Goal: Complete application form: Complete application form

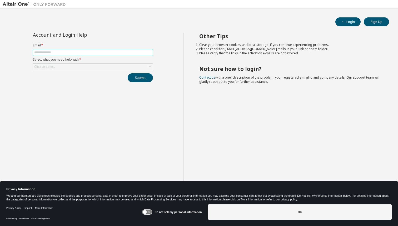
click at [106, 49] on span at bounding box center [93, 52] width 120 height 7
click at [104, 52] on input "text" at bounding box center [92, 52] width 117 height 4
type input "**********"
click at [143, 74] on button "Submit" at bounding box center [140, 77] width 25 height 9
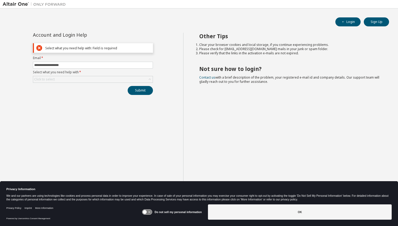
click at [137, 74] on form "**********" at bounding box center [93, 69] width 120 height 27
click at [137, 77] on div "Click to select" at bounding box center [92, 79] width 119 height 6
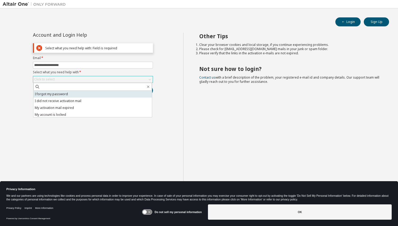
click at [110, 92] on li "I forgot my password" at bounding box center [92, 94] width 118 height 7
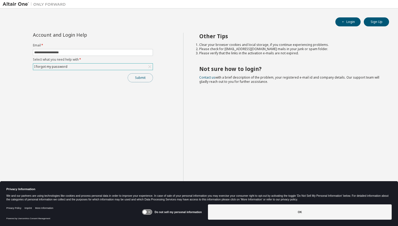
click at [150, 77] on button "Submit" at bounding box center [140, 77] width 25 height 9
click at [146, 77] on button "Submit" at bounding box center [140, 77] width 25 height 9
click at [174, 214] on div "Do not sell my personal information" at bounding box center [172, 211] width 60 height 15
click at [150, 211] on icon at bounding box center [147, 211] width 10 height 5
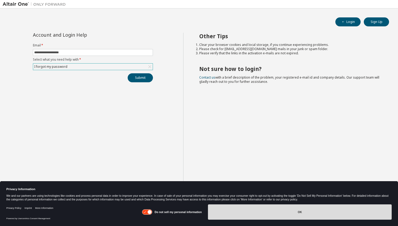
click at [244, 209] on button "OK" at bounding box center [300, 211] width 184 height 15
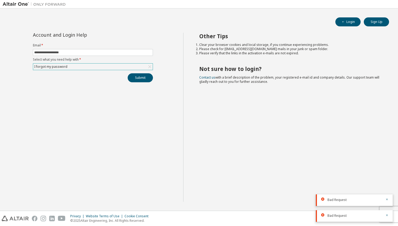
click at [148, 82] on div "**********" at bounding box center [93, 117] width 181 height 169
click at [148, 79] on button "Submit" at bounding box center [140, 77] width 25 height 9
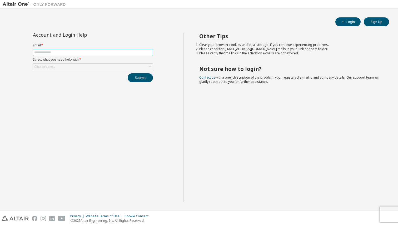
click at [112, 52] on input "text" at bounding box center [92, 52] width 117 height 4
type input "**********"
click at [137, 68] on div "Click to select" at bounding box center [92, 66] width 119 height 6
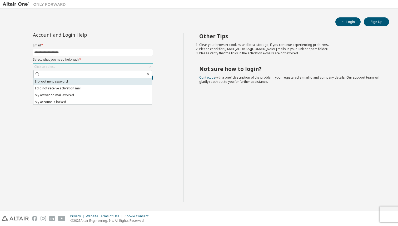
click at [99, 82] on li "I forgot my password" at bounding box center [92, 81] width 118 height 7
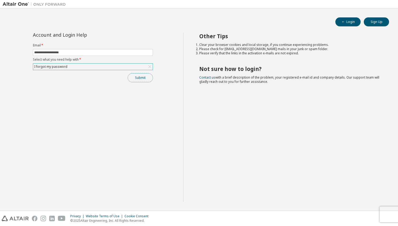
click at [146, 78] on button "Submit" at bounding box center [140, 77] width 25 height 9
click at [141, 48] on form "Email * Select what you need help with * Click to select" at bounding box center [93, 56] width 120 height 27
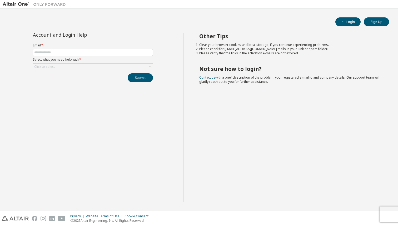
click at [138, 53] on input "text" at bounding box center [92, 52] width 117 height 4
type input "**********"
click at [108, 64] on div "Click to select" at bounding box center [92, 66] width 119 height 6
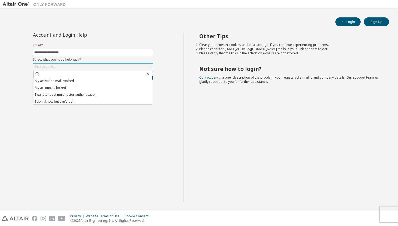
scroll to position [15, 0]
click at [95, 100] on li "I don't know but can't login" at bounding box center [92, 100] width 118 height 7
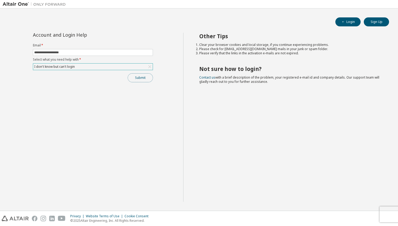
click at [139, 76] on button "Submit" at bounding box center [140, 77] width 25 height 9
click at [111, 69] on div "I don't know but can't login" at bounding box center [92, 66] width 119 height 6
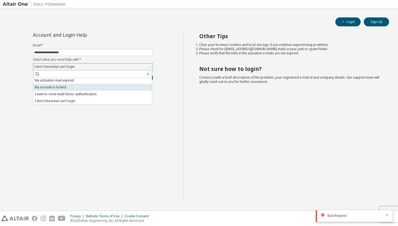
click at [108, 88] on li "My account is locked" at bounding box center [92, 87] width 118 height 7
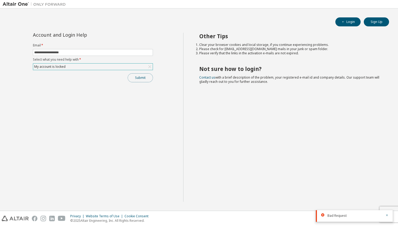
click at [137, 78] on button "Submit" at bounding box center [140, 77] width 25 height 9
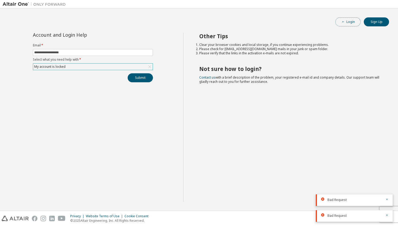
click at [343, 20] on span "button" at bounding box center [343, 22] width 4 height 4
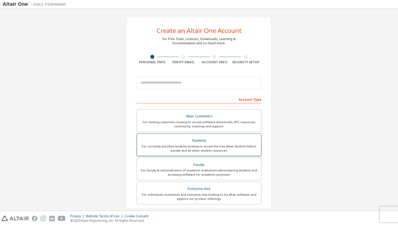
click at [208, 136] on label "Students For currently enrolled students looking to access the free Altair Stud…" at bounding box center [199, 144] width 125 height 23
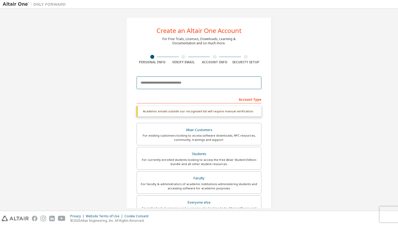
click at [213, 85] on input "email" at bounding box center [199, 82] width 125 height 13
type input "**********"
type input "*******"
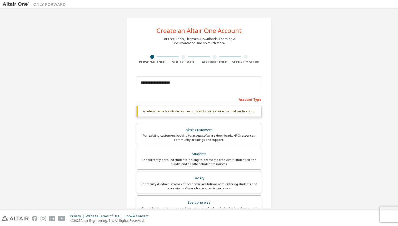
type input "*******"
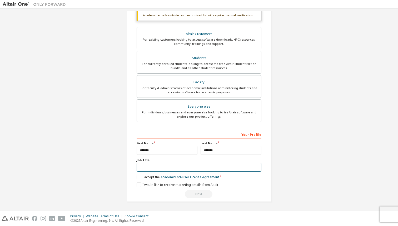
click at [194, 164] on input "text" at bounding box center [199, 167] width 125 height 9
type input "*******"
click at [143, 178] on label "I accept the Academic End-User License Agreement" at bounding box center [178, 176] width 82 height 4
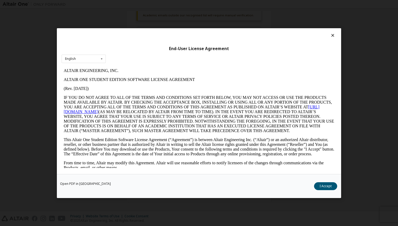
scroll to position [0, 0]
click at [319, 183] on button "I Accept" at bounding box center [325, 186] width 23 height 8
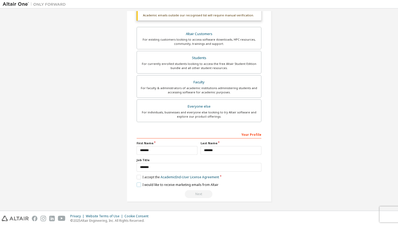
click at [174, 184] on label "I would like to receive marketing emails from Altair" at bounding box center [178, 184] width 82 height 4
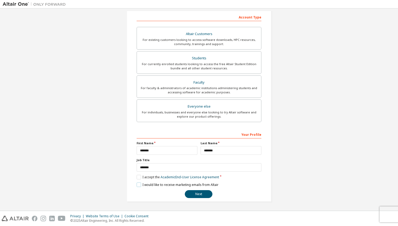
scroll to position [82, 0]
click at [197, 194] on button "Next" at bounding box center [199, 194] width 28 height 8
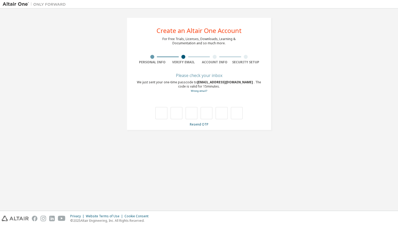
type input "*"
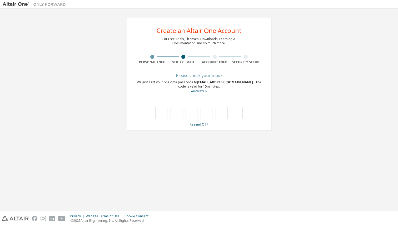
type input "*"
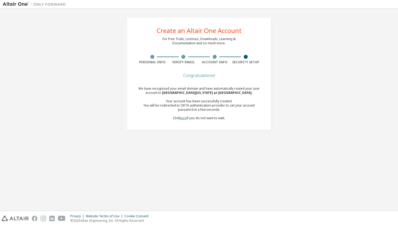
click at [183, 119] on link "here" at bounding box center [183, 118] width 7 height 4
